Goal: Information Seeking & Learning: Learn about a topic

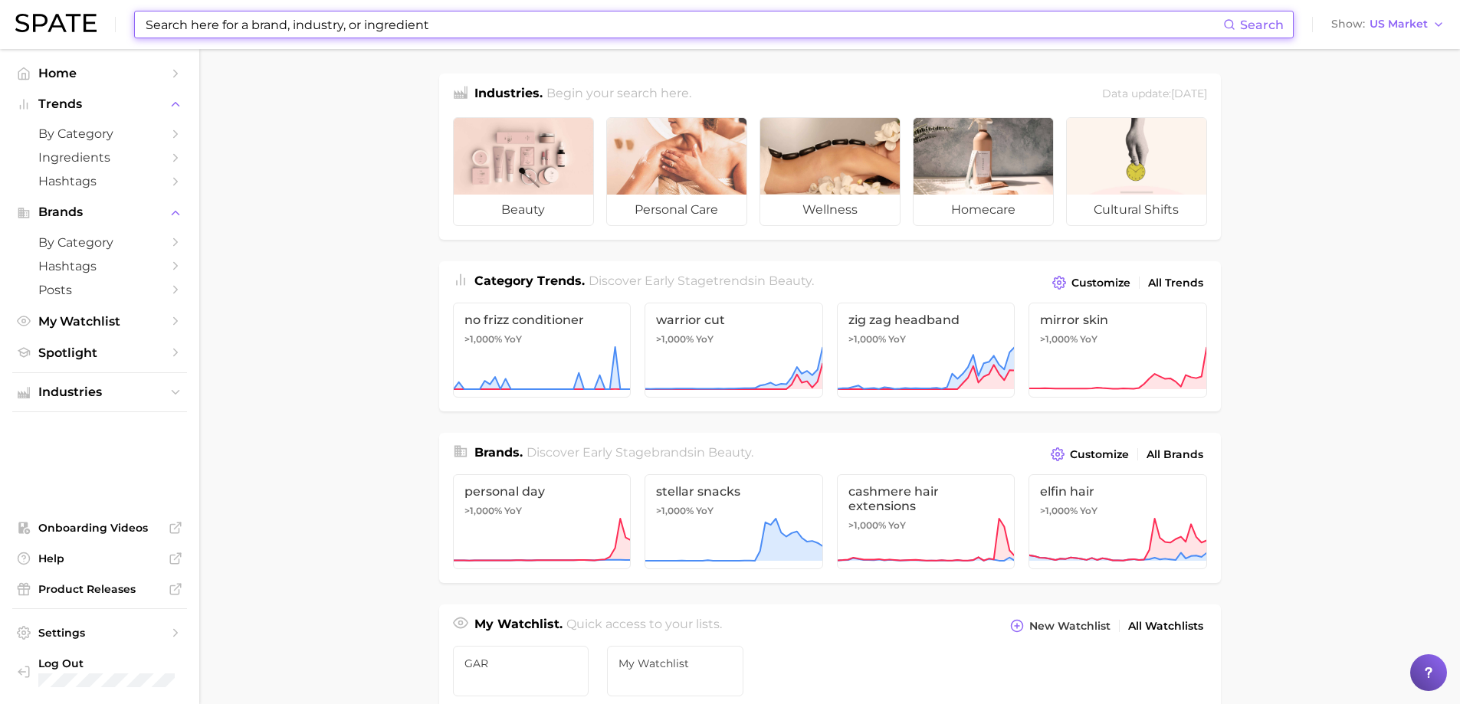
click at [256, 21] on input at bounding box center [683, 24] width 1079 height 26
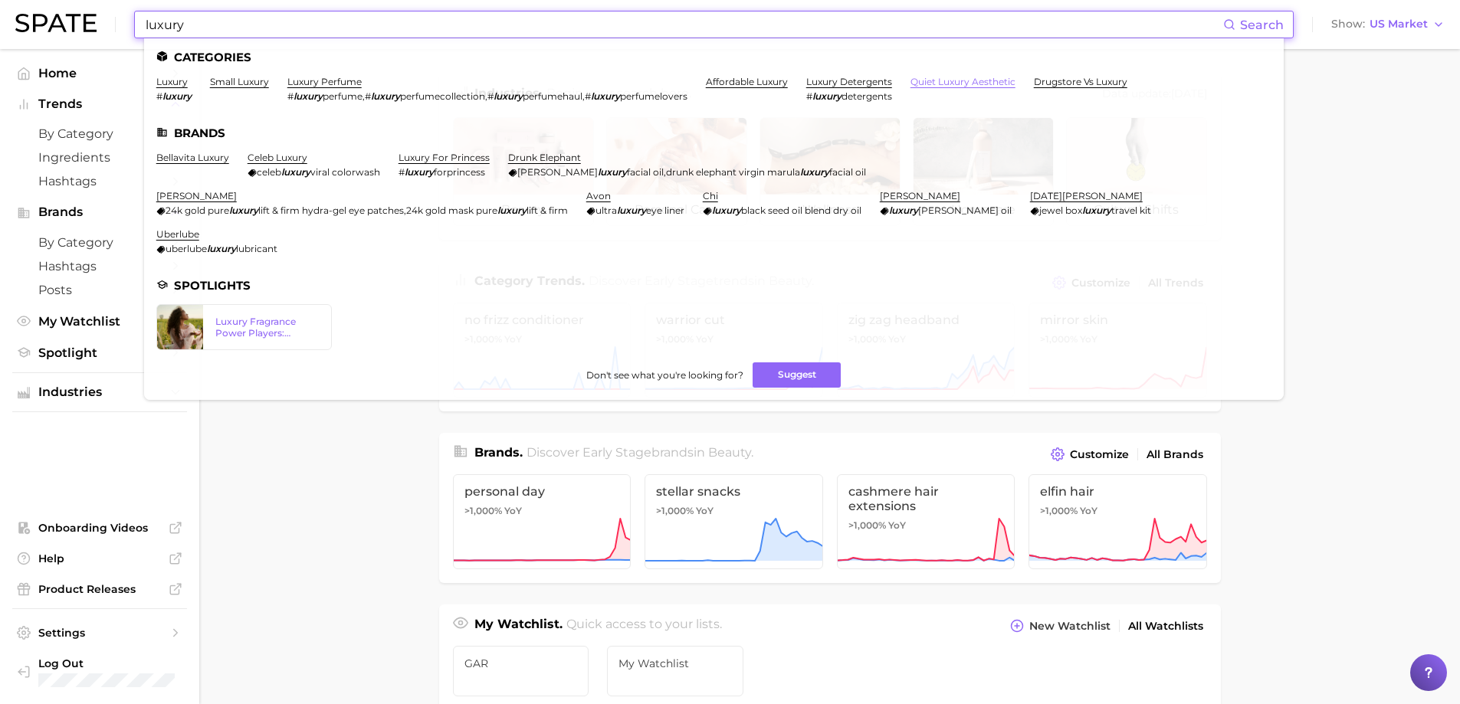
type input "luxury"
click at [933, 84] on link "quiet luxury aesthetic" at bounding box center [962, 81] width 105 height 11
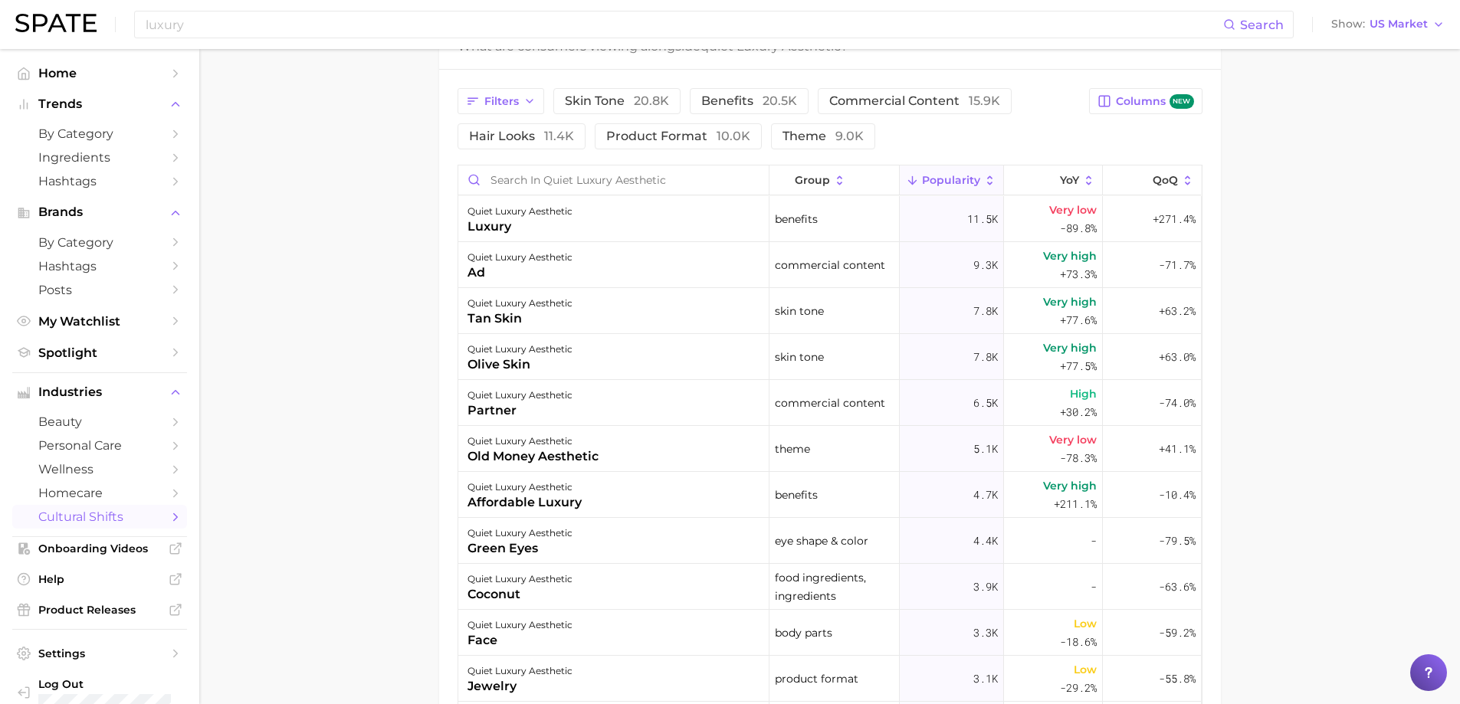
scroll to position [690, 0]
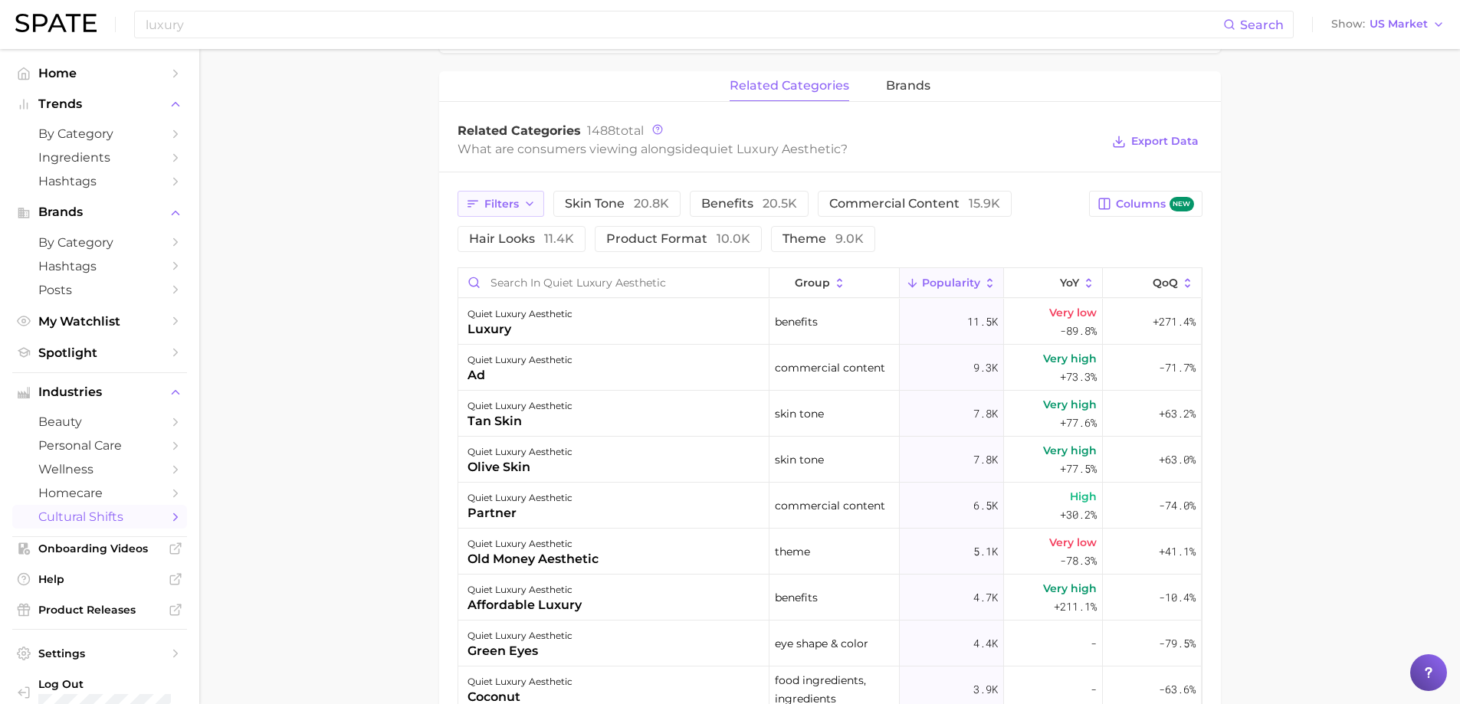
click at [486, 212] on button "Filters" at bounding box center [500, 204] width 87 height 26
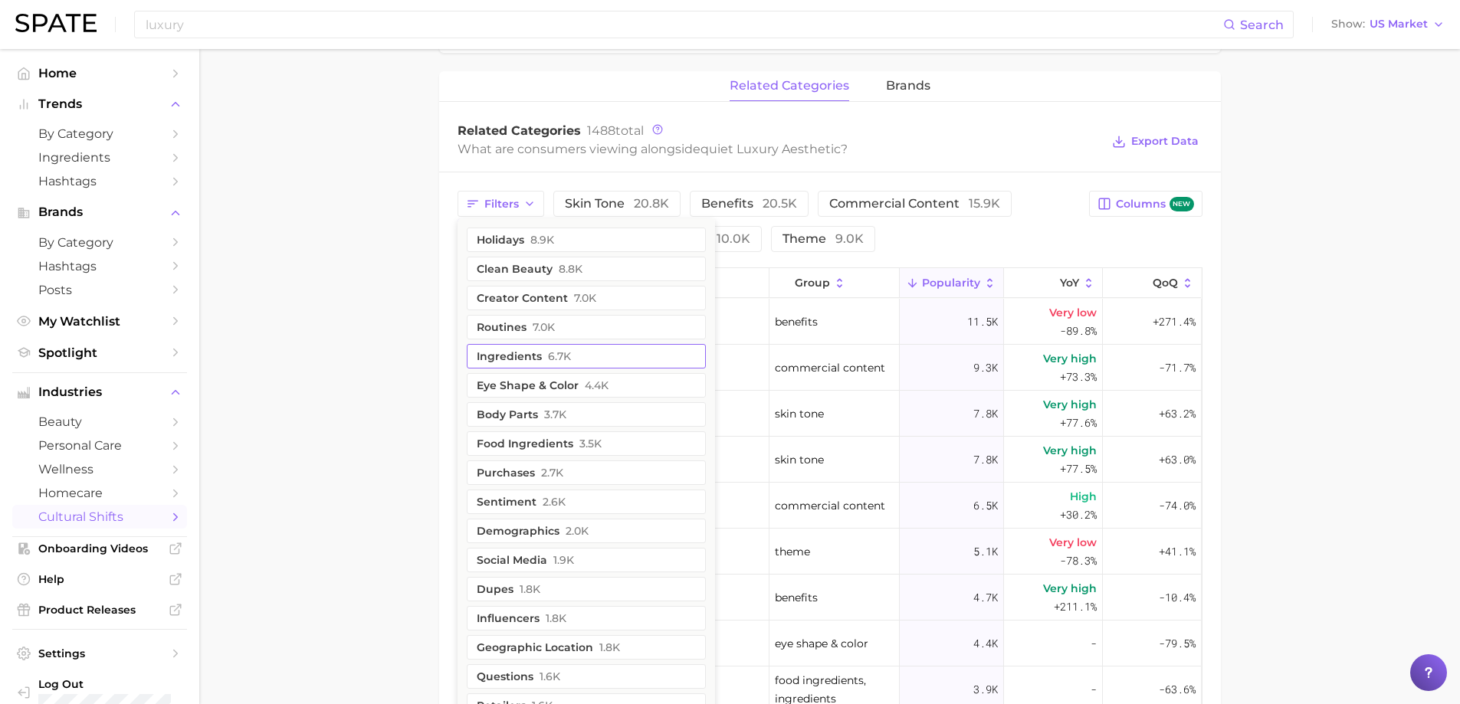
click at [556, 348] on button "ingredients 6.7k" at bounding box center [586, 356] width 239 height 25
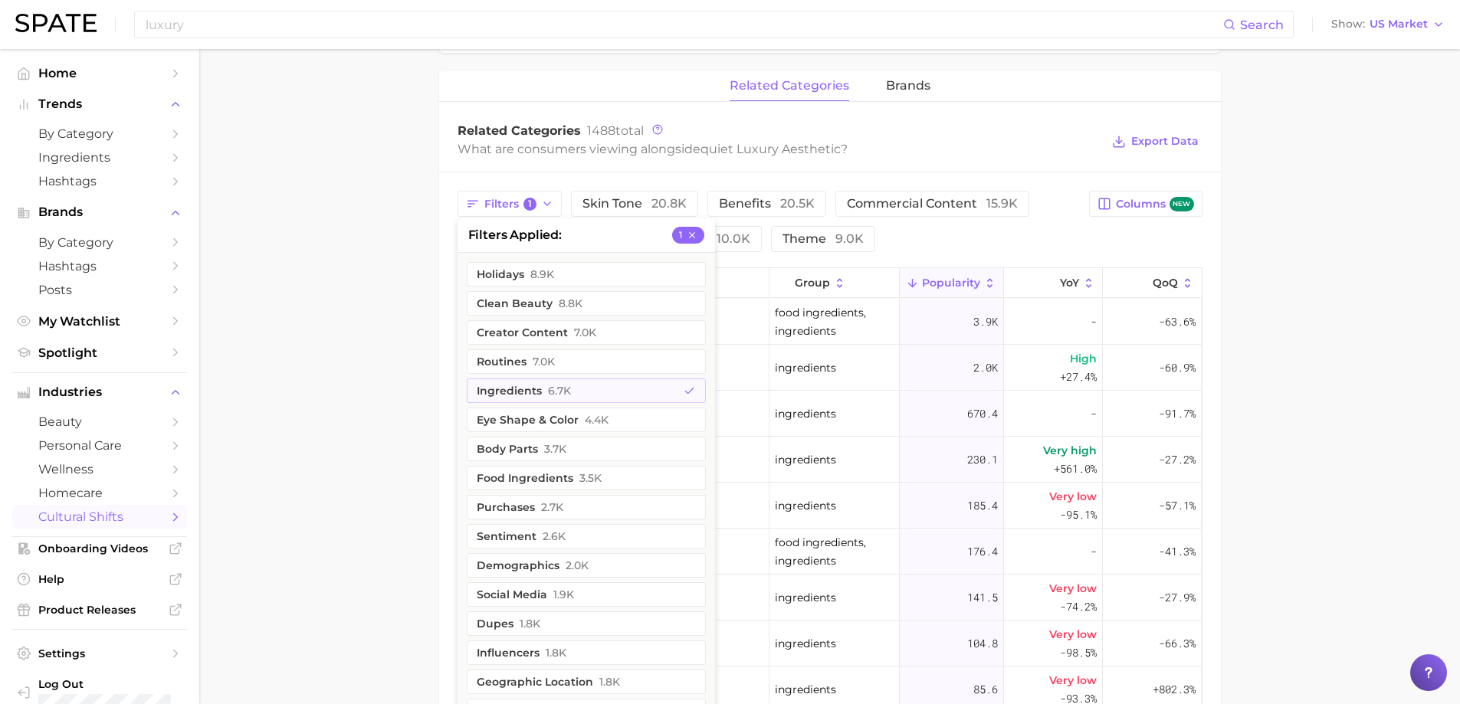
click at [1333, 391] on main "1. societal shifts & culture 2. arts & design 3. aesthetics 4. quiet luxury aes…" at bounding box center [829, 212] width 1261 height 1707
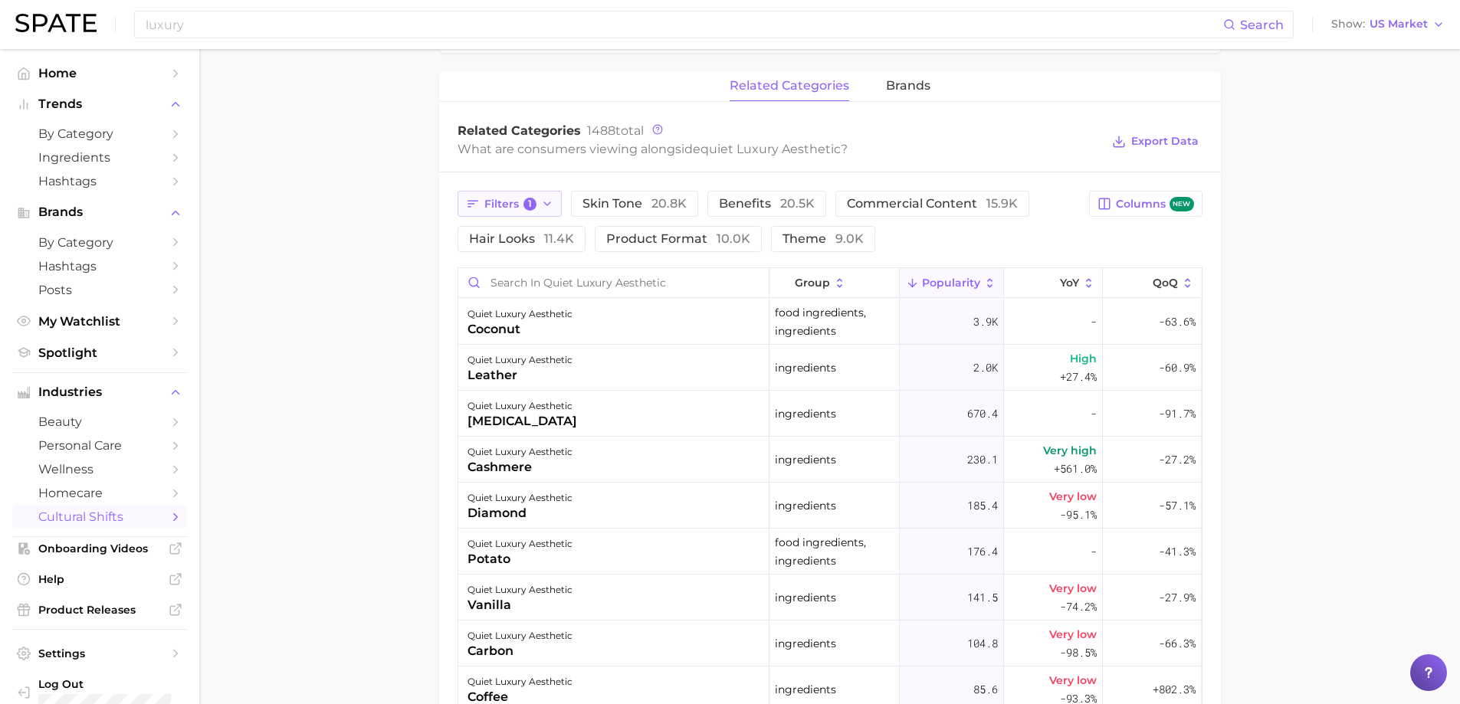
click at [516, 207] on span "Filters 1" at bounding box center [510, 205] width 53 height 14
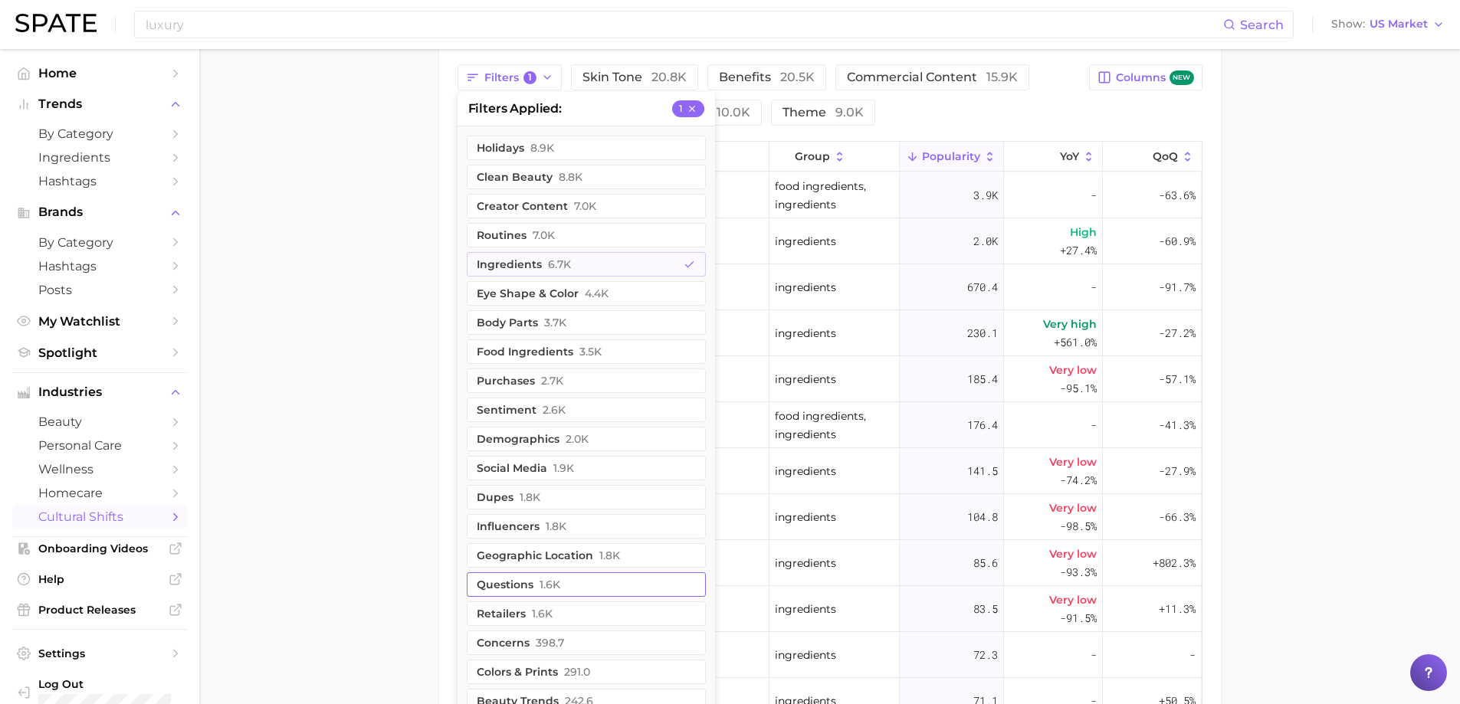
scroll to position [843, 0]
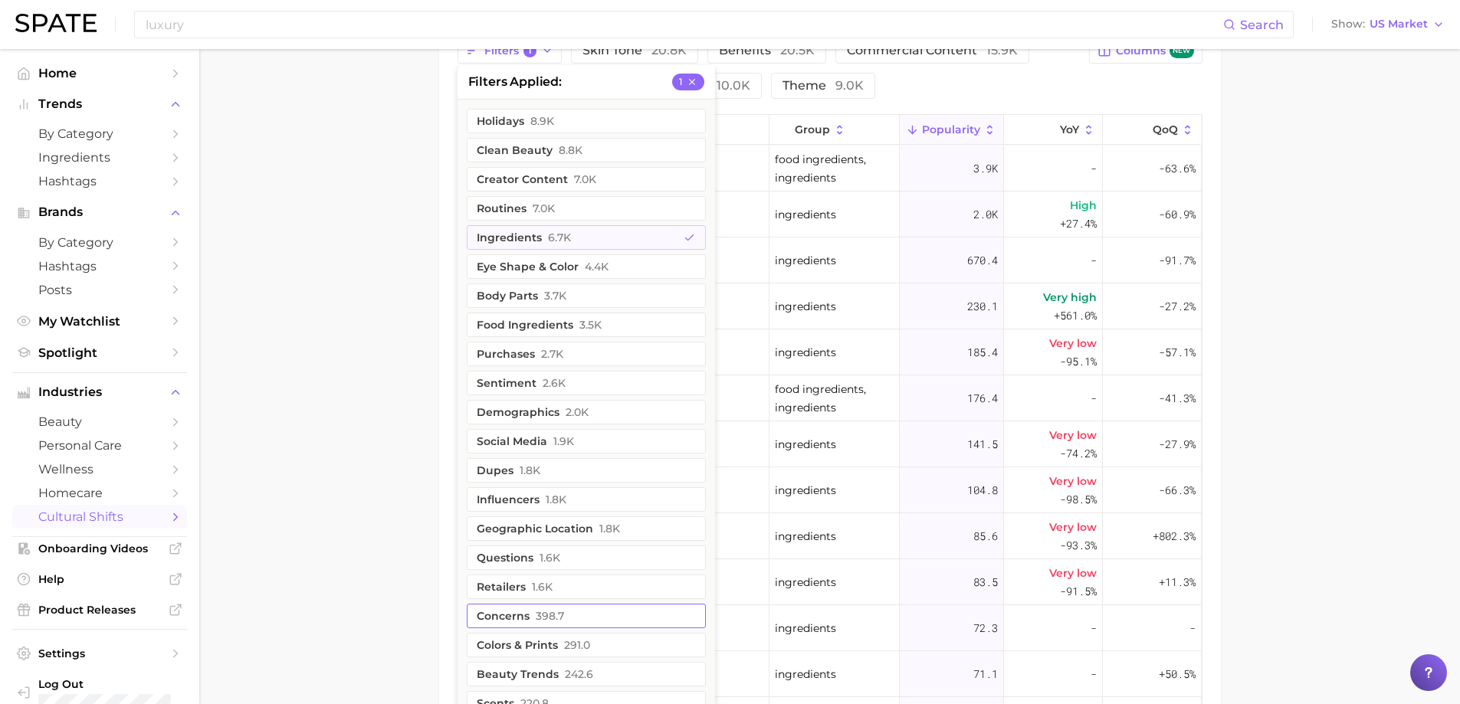
click at [596, 620] on button "concerns 398.7" at bounding box center [586, 616] width 239 height 25
click at [1271, 369] on main "1. societal shifts & culture 2. arts & design 3. aesthetics 4. quiet luxury aes…" at bounding box center [829, 59] width 1261 height 1707
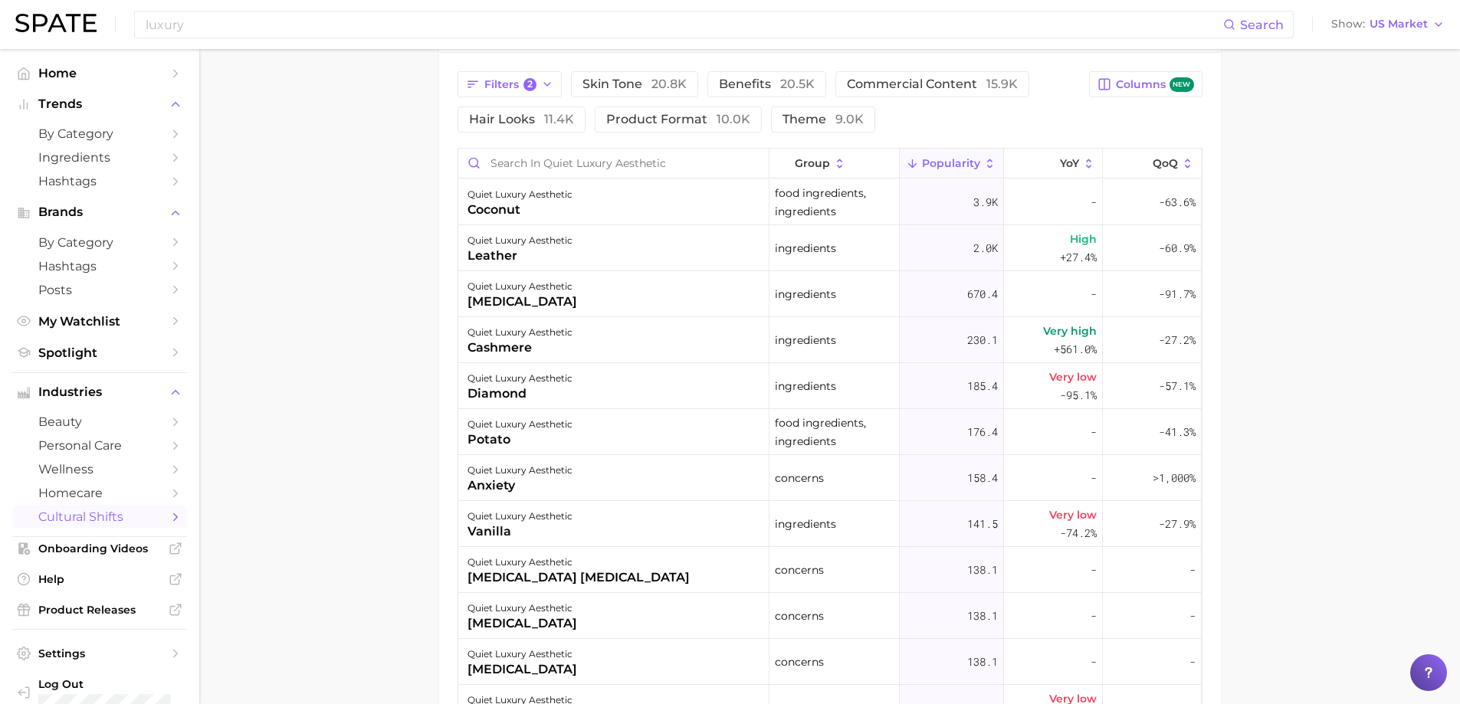
scroll to position [746, 0]
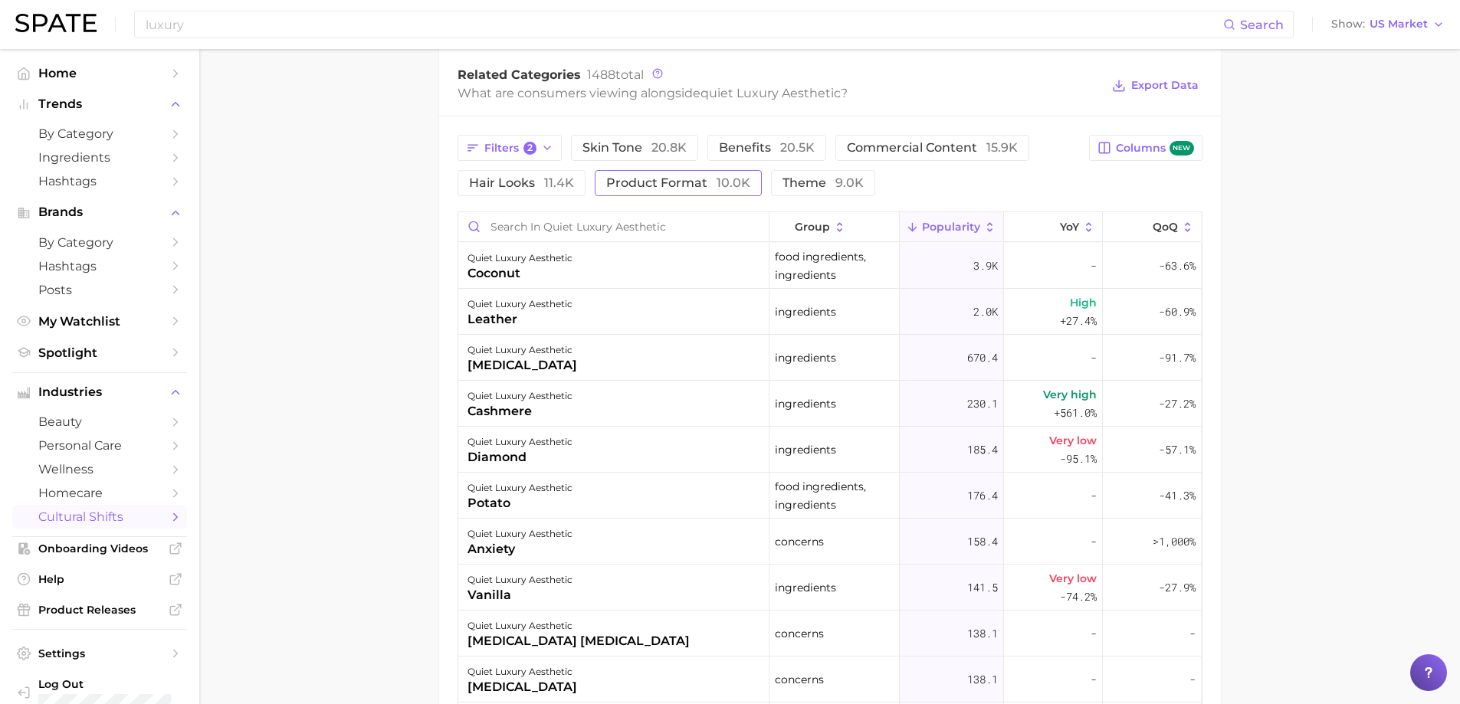
click at [712, 182] on span "product format 10.0k" at bounding box center [678, 183] width 144 height 12
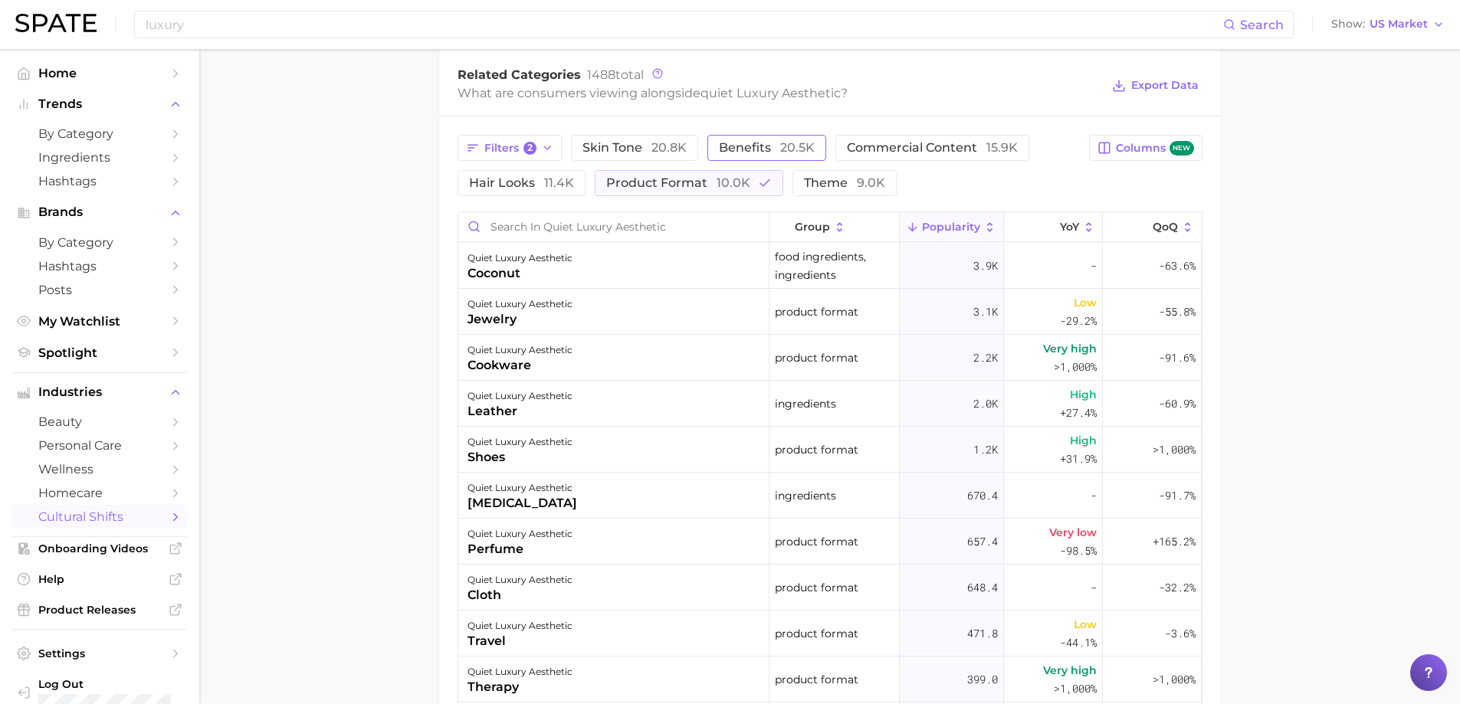
click at [789, 159] on button "benefits 20.5k" at bounding box center [766, 148] width 119 height 26
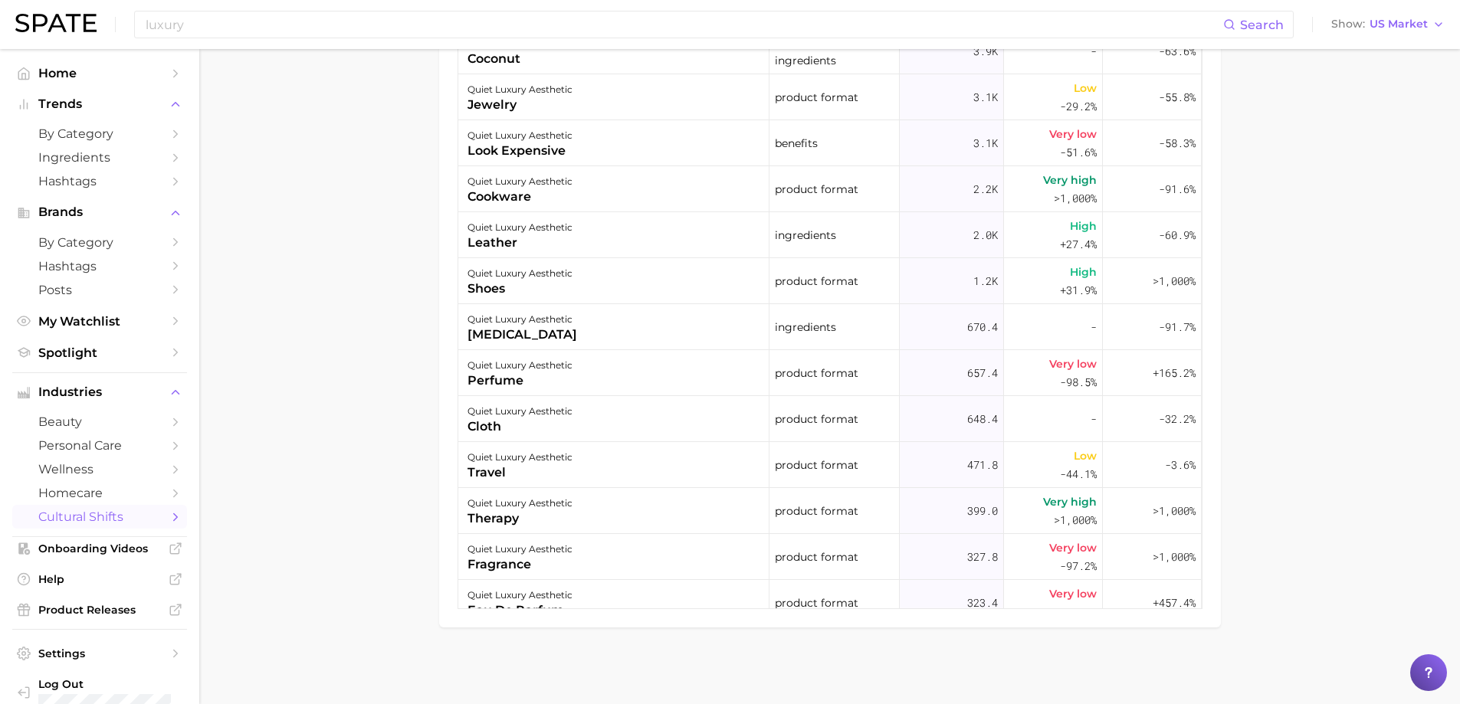
scroll to position [516, 0]
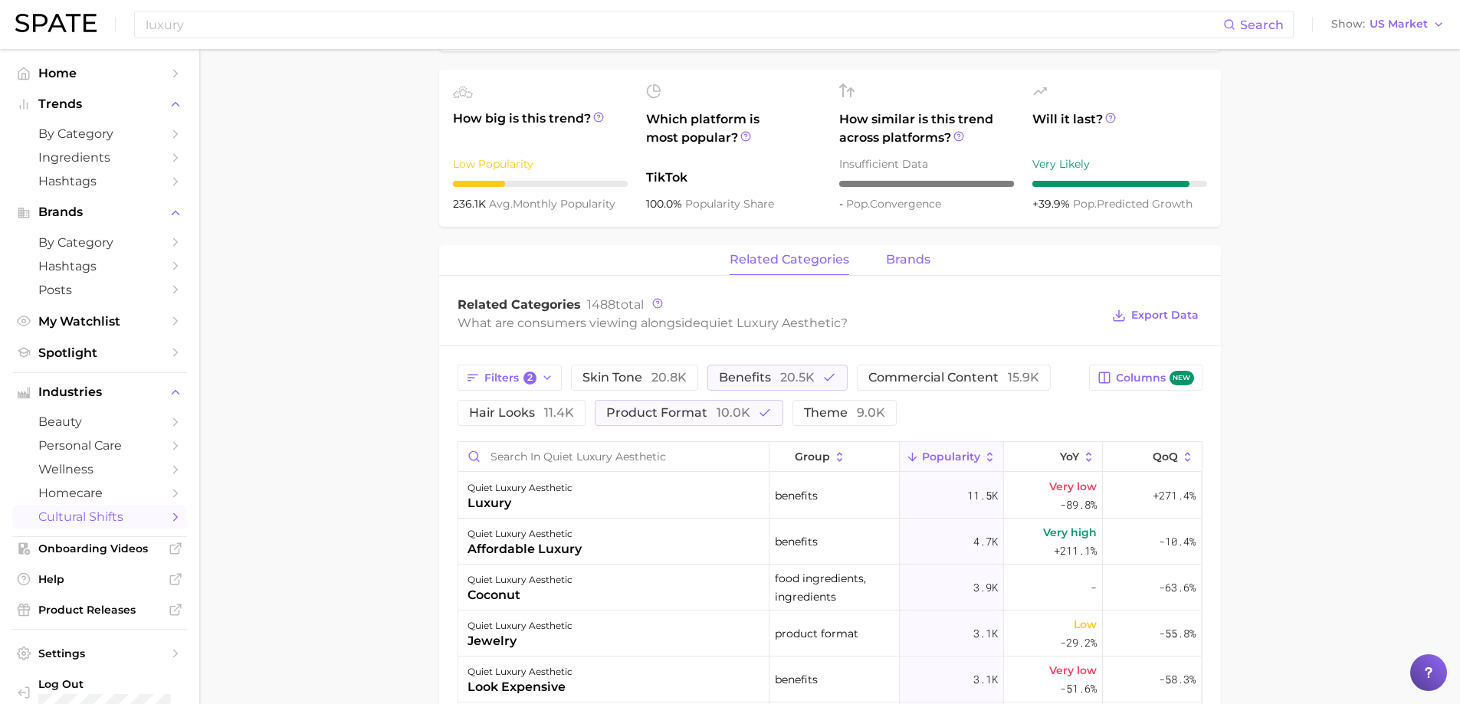
click at [916, 260] on span "brands" at bounding box center [908, 260] width 44 height 14
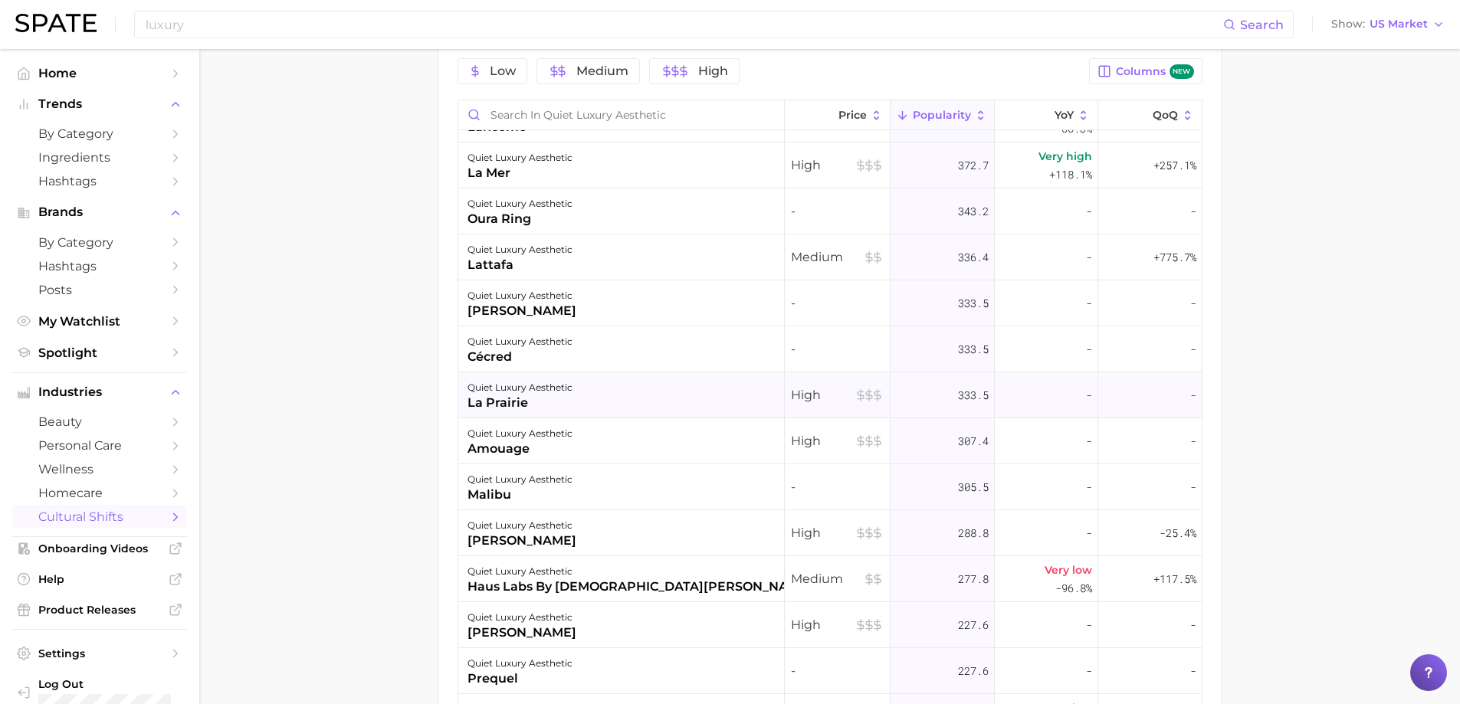
scroll to position [1149, 0]
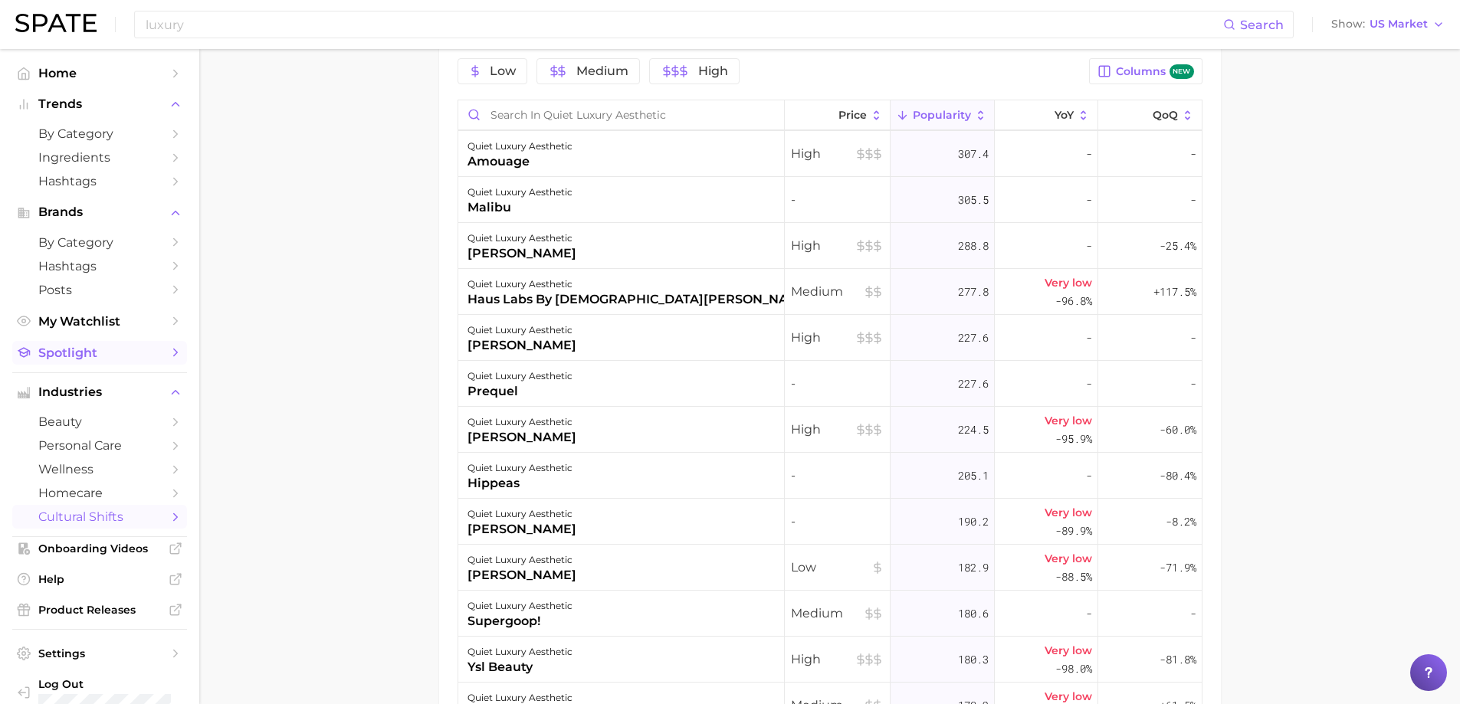
click at [127, 353] on span "Spotlight" at bounding box center [99, 353] width 123 height 15
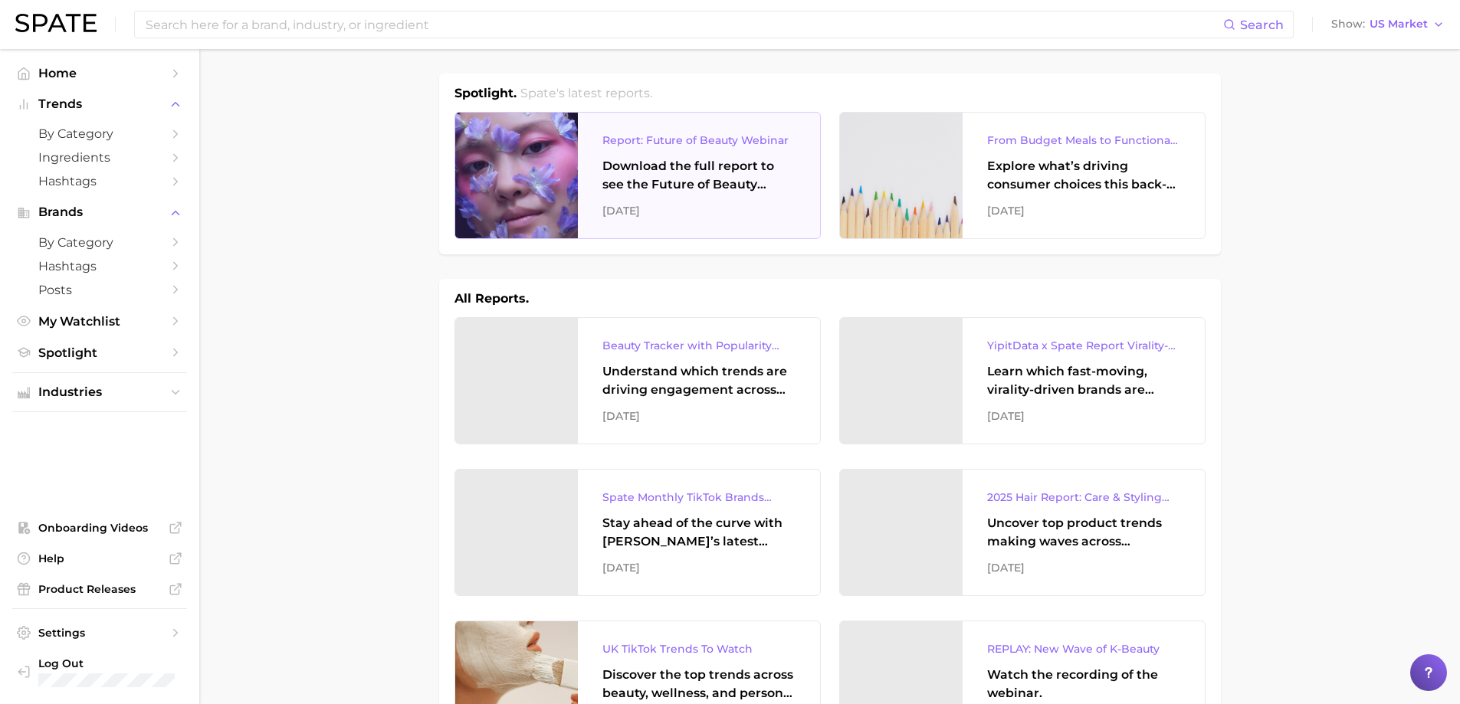
click at [732, 144] on div "Report: Future of Beauty Webinar" at bounding box center [698, 140] width 193 height 18
